Goal: Transaction & Acquisition: Book appointment/travel/reservation

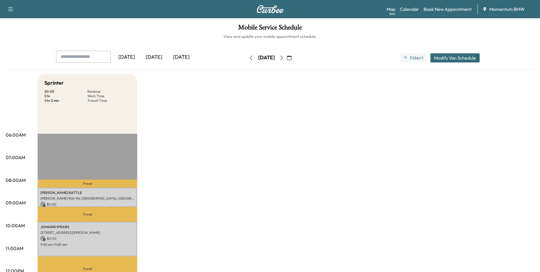
click at [249, 56] on icon "button" at bounding box center [251, 58] width 5 height 5
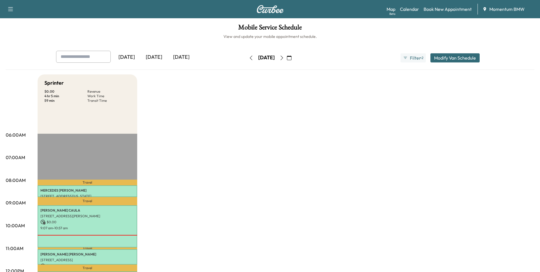
click at [284, 56] on icon "button" at bounding box center [282, 58] width 5 height 5
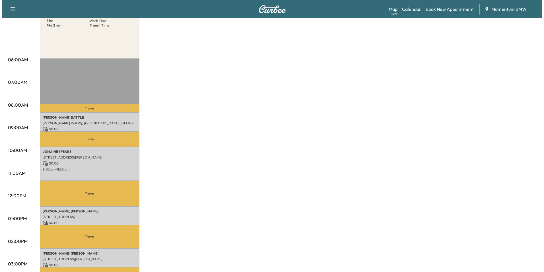
scroll to position [85, 0]
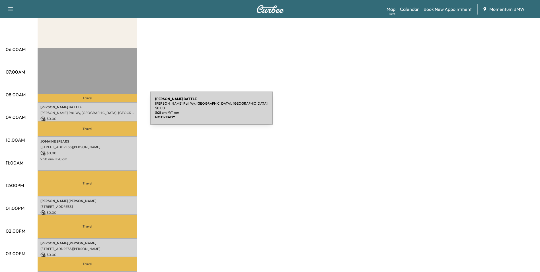
click at [112, 110] on p "[PERSON_NAME] Rail Wy, [GEOGRAPHIC_DATA], [GEOGRAPHIC_DATA]" at bounding box center [87, 112] width 94 height 5
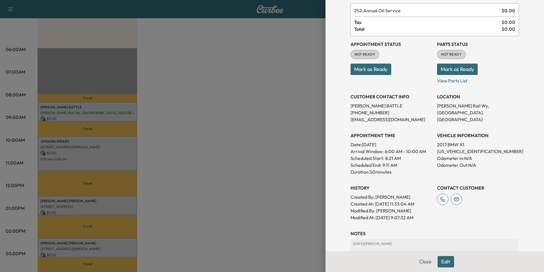
scroll to position [79, 0]
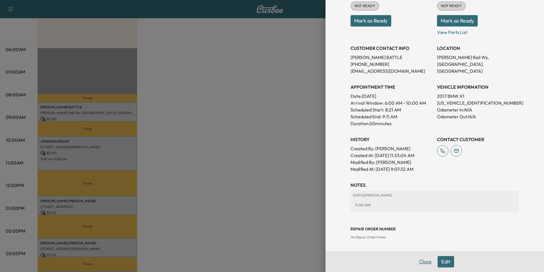
click at [422, 260] on button "Close" at bounding box center [426, 261] width 20 height 11
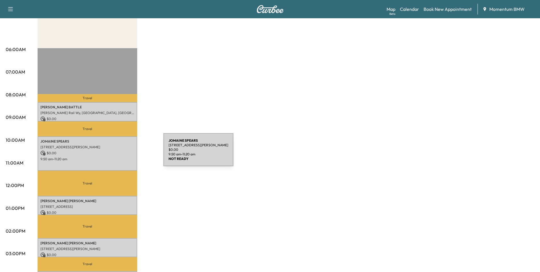
click at [121, 153] on p "$ 0.00" at bounding box center [87, 152] width 94 height 5
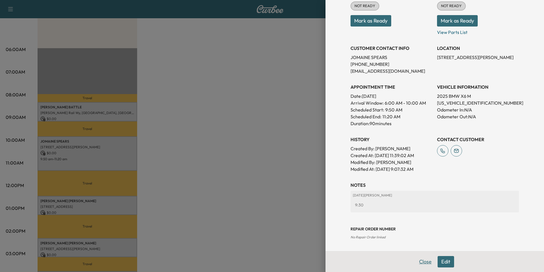
click at [423, 263] on button "Close" at bounding box center [426, 261] width 20 height 11
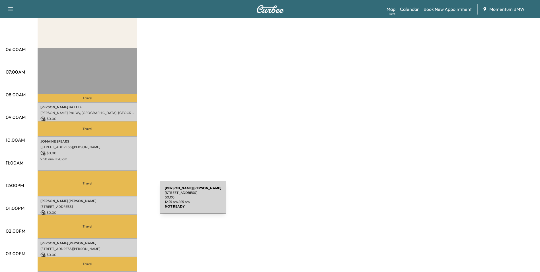
click at [117, 200] on p "[PERSON_NAME]" at bounding box center [87, 200] width 94 height 5
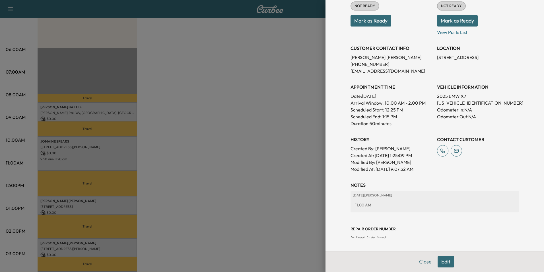
click at [421, 261] on button "Close" at bounding box center [426, 261] width 20 height 11
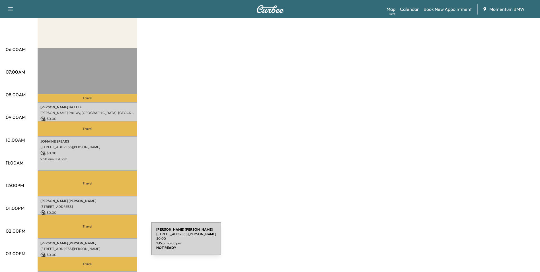
click at [108, 242] on p "[PERSON_NAME]" at bounding box center [87, 243] width 94 height 5
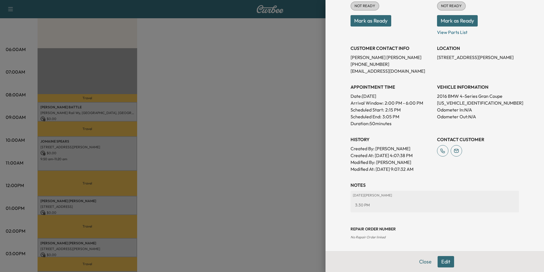
click at [424, 261] on button "Close" at bounding box center [426, 261] width 20 height 11
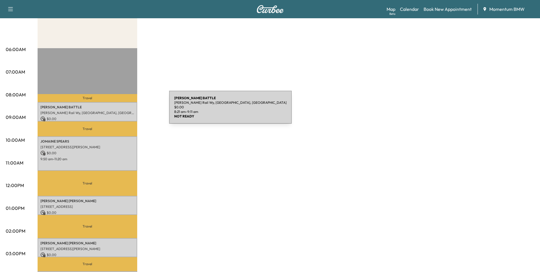
click at [126, 110] on p "[PERSON_NAME] Rail Wy, [GEOGRAPHIC_DATA], [GEOGRAPHIC_DATA]" at bounding box center [87, 112] width 94 height 5
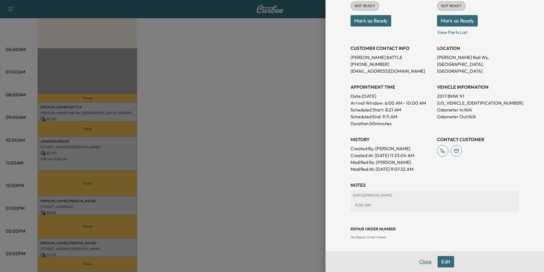
click at [425, 262] on button "Close" at bounding box center [426, 261] width 20 height 11
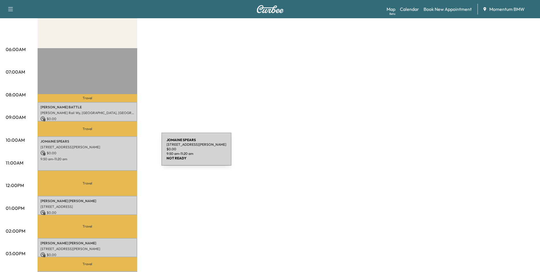
click at [119, 152] on p "$ 0.00" at bounding box center [87, 152] width 94 height 5
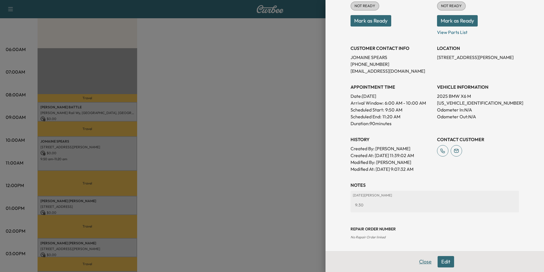
click at [417, 260] on button "Close" at bounding box center [426, 261] width 20 height 11
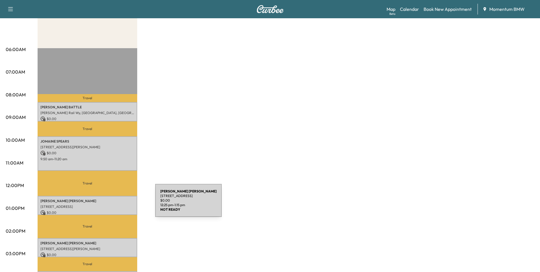
click at [112, 204] on p "[STREET_ADDRESS]" at bounding box center [87, 206] width 94 height 5
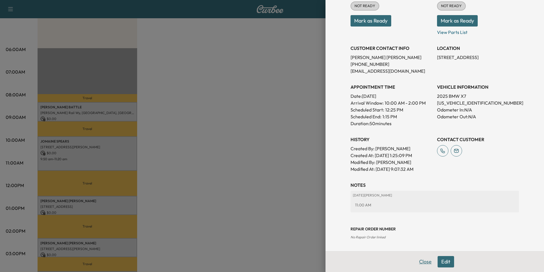
click at [419, 264] on button "Close" at bounding box center [426, 261] width 20 height 11
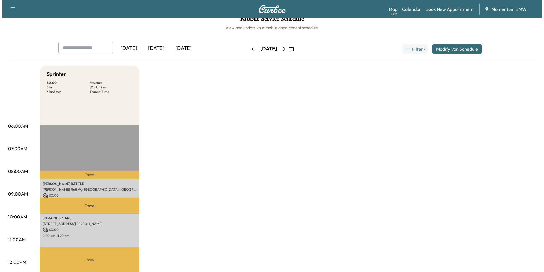
scroll to position [0, 0]
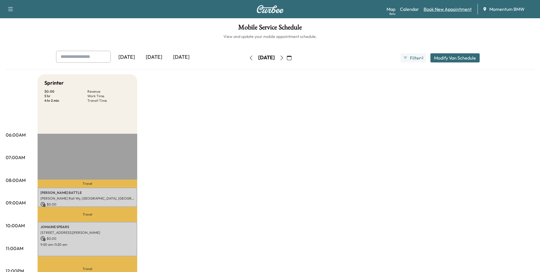
click at [457, 11] on link "Book New Appointment" at bounding box center [448, 9] width 48 height 7
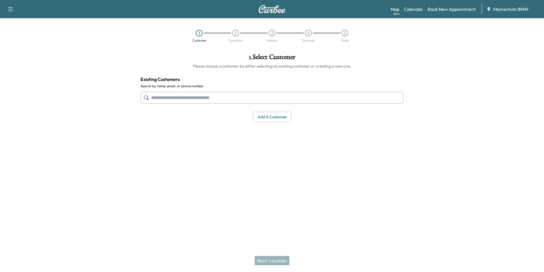
click at [228, 98] on input "text" at bounding box center [272, 98] width 263 height 12
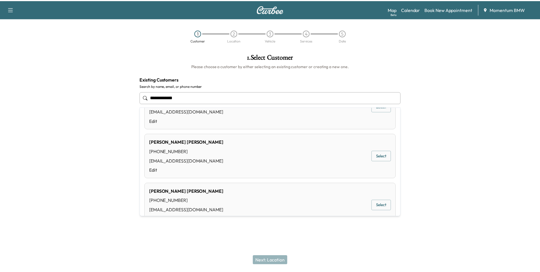
scroll to position [228, 0]
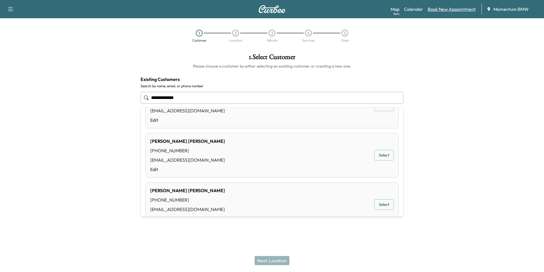
type input "**********"
click at [456, 11] on link "Book New Appointment" at bounding box center [452, 9] width 48 height 7
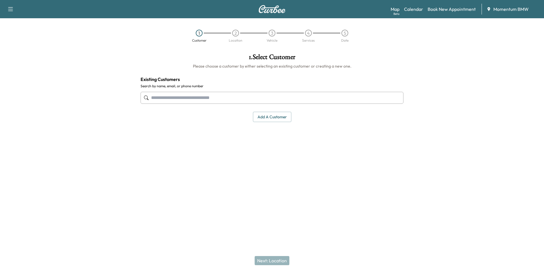
click at [280, 116] on button "Add a customer" at bounding box center [272, 117] width 38 height 11
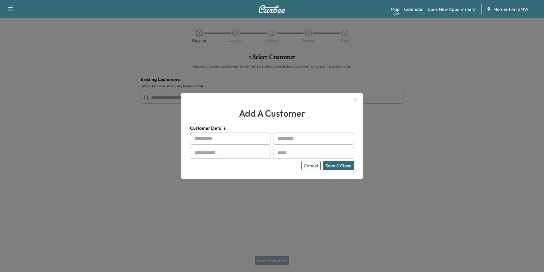
click at [237, 140] on input "text" at bounding box center [230, 138] width 81 height 12
type input "*******"
type input "*****"
type input "**********"
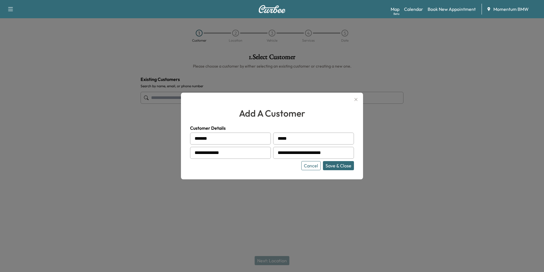
click at [339, 167] on button "Save & Close" at bounding box center [338, 165] width 31 height 9
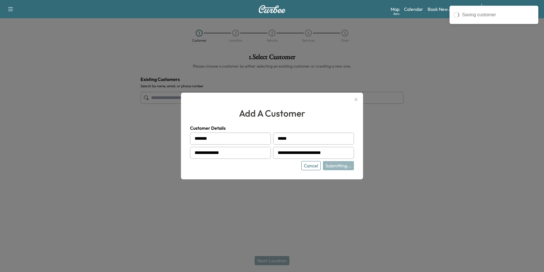
type input "**********"
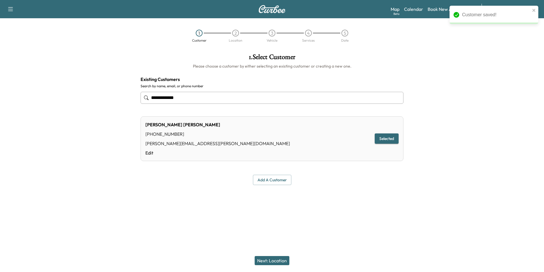
click at [272, 258] on button "Next: Location" at bounding box center [272, 260] width 35 height 9
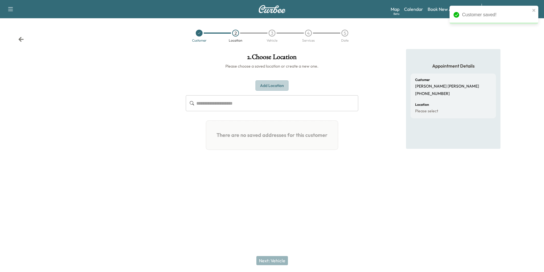
click at [276, 84] on button "Add Location" at bounding box center [272, 85] width 33 height 11
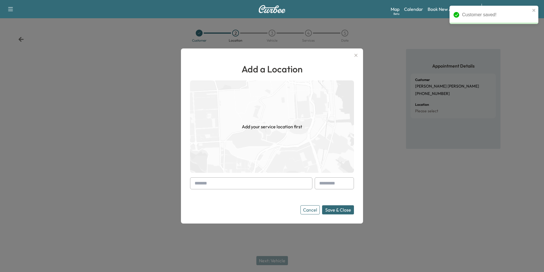
click at [276, 185] on input "text" at bounding box center [251, 183] width 122 height 12
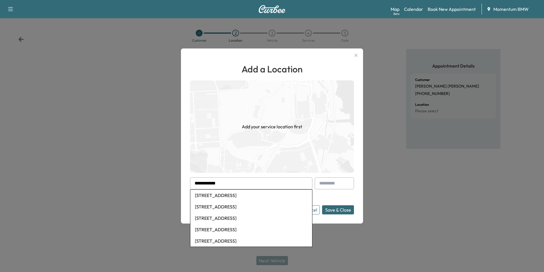
click at [245, 194] on li "[STREET_ADDRESS]" at bounding box center [251, 194] width 122 height 11
type input "**********"
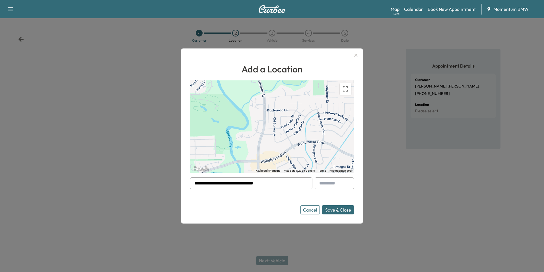
click at [340, 211] on button "Save & Close" at bounding box center [338, 209] width 32 height 9
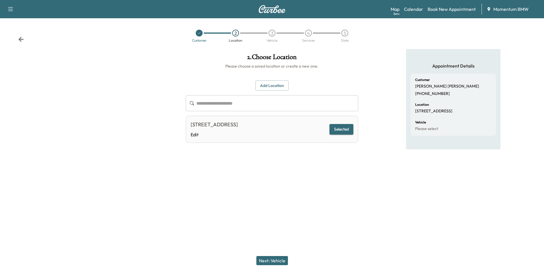
click at [275, 260] on button "Next: Vehicle" at bounding box center [272, 260] width 32 height 9
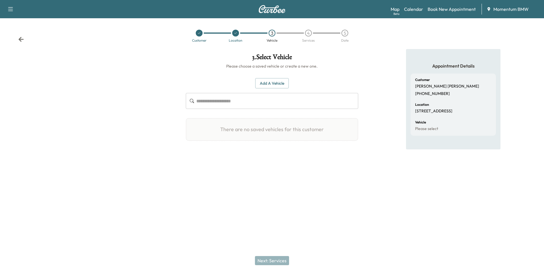
click at [282, 85] on button "Add a Vehicle" at bounding box center [272, 83] width 34 height 11
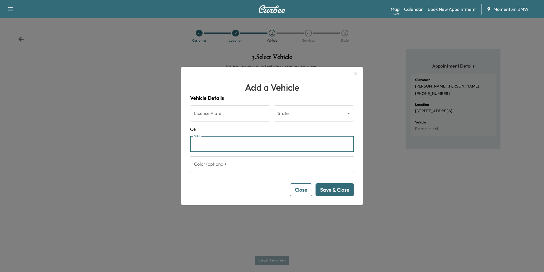
paste input "**********"
type input "**********"
click at [334, 188] on button "Save & Close" at bounding box center [335, 189] width 38 height 13
drag, startPoint x: 240, startPoint y: 143, endPoint x: 159, endPoint y: 145, distance: 80.6
click at [159, 145] on div "**********" at bounding box center [272, 136] width 544 height 272
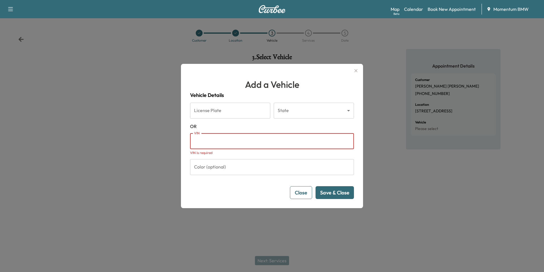
paste input "**********"
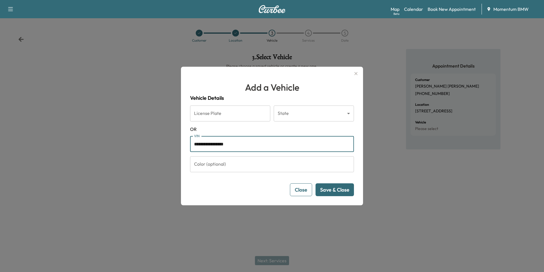
type input "**********"
click at [333, 189] on button "Save & Close" at bounding box center [335, 189] width 38 height 13
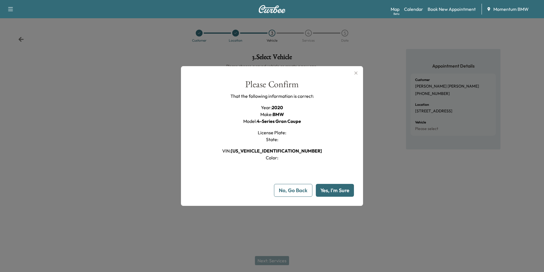
click at [333, 189] on button "Yes, I'm Sure" at bounding box center [335, 190] width 38 height 13
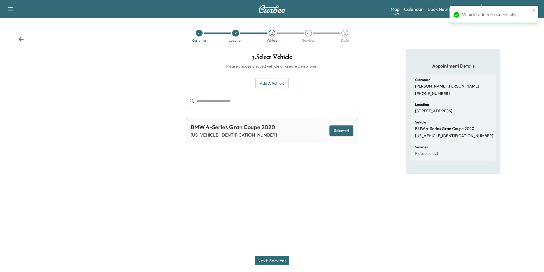
click at [275, 260] on button "Next: Services" at bounding box center [272, 260] width 34 height 9
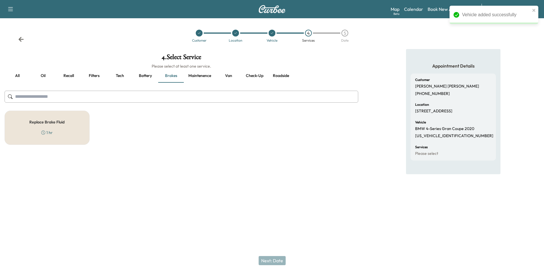
click at [44, 75] on button "Oil" at bounding box center [43, 76] width 26 height 14
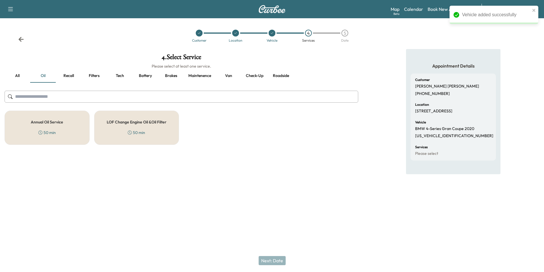
click at [55, 120] on h5 "Annual Oil Service" at bounding box center [47, 122] width 32 height 4
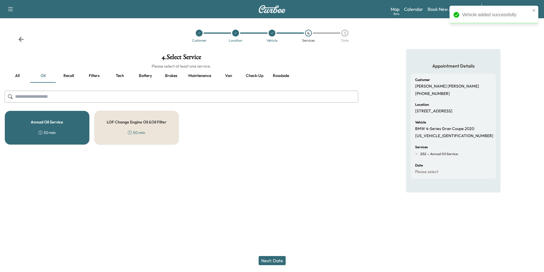
click at [278, 260] on button "Next: Date" at bounding box center [272, 260] width 27 height 9
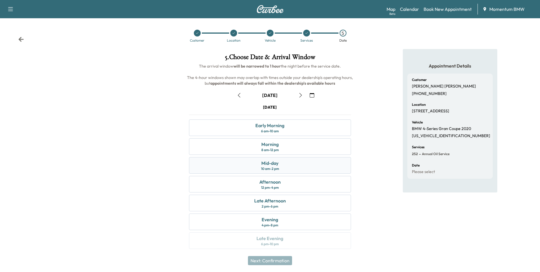
click at [279, 164] on div "Mid-day 10 am - 2 pm" at bounding box center [270, 165] width 162 height 17
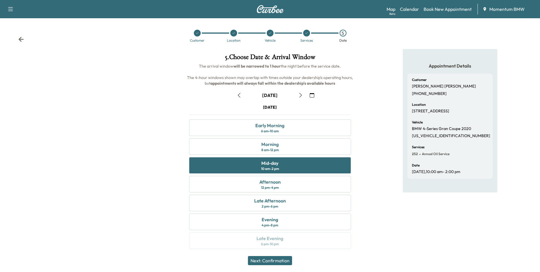
drag, startPoint x: 281, startPoint y: 260, endPoint x: 281, endPoint y: 255, distance: 4.8
click at [281, 259] on button "Next: Confirmation" at bounding box center [270, 260] width 44 height 9
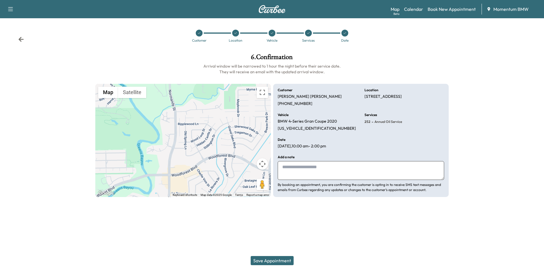
click at [334, 172] on textarea at bounding box center [361, 170] width 167 height 19
type textarea "********"
click at [278, 261] on button "Save Appointment" at bounding box center [272, 260] width 43 height 9
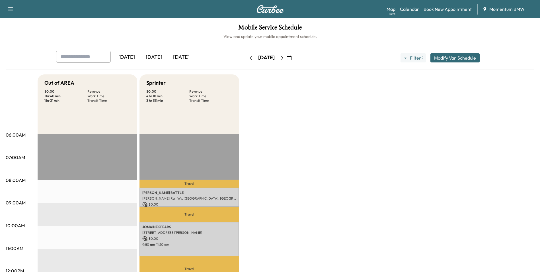
click at [249, 56] on icon "button" at bounding box center [251, 58] width 5 height 5
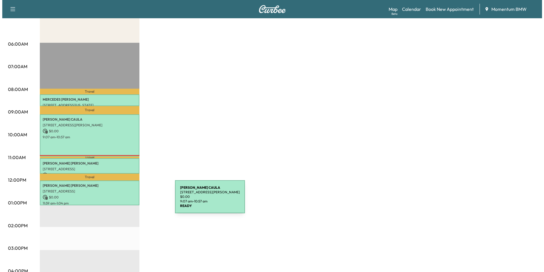
scroll to position [114, 0]
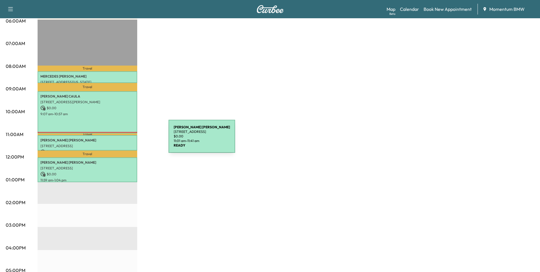
click at [126, 139] on p "[PERSON_NAME]" at bounding box center [87, 140] width 94 height 5
